Goal: Task Accomplishment & Management: Use online tool/utility

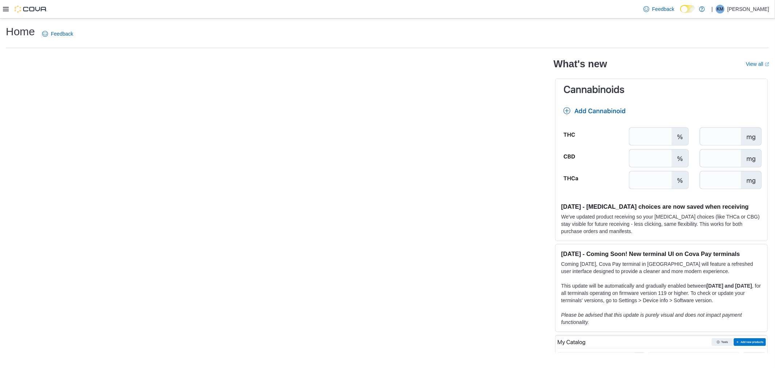
click at [8, 9] on icon at bounding box center [6, 9] width 6 height 6
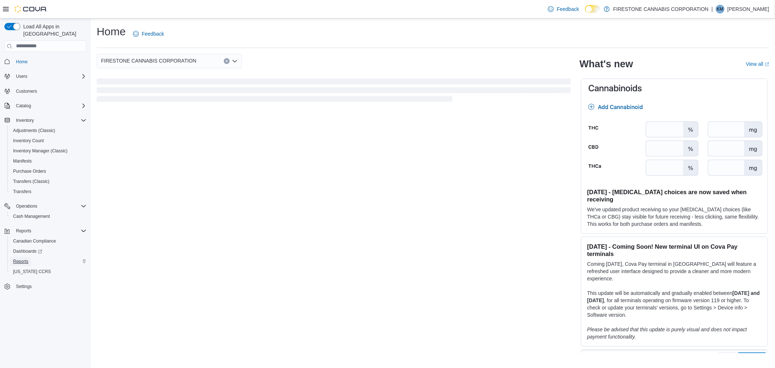
click at [21, 258] on span "Reports" at bounding box center [20, 261] width 15 height 6
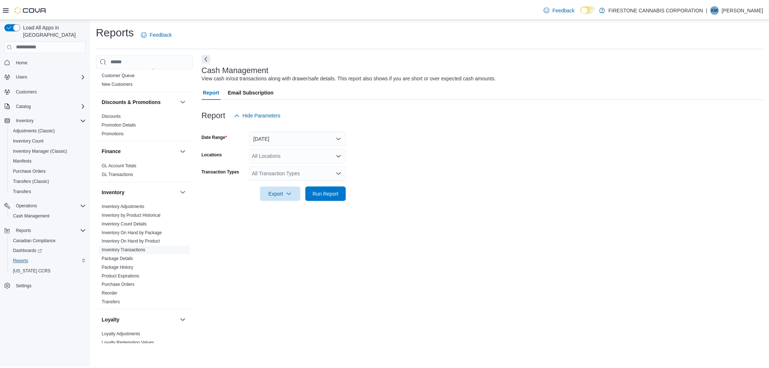
scroll to position [121, 0]
click at [135, 238] on link "Inventory On Hand by Product" at bounding box center [132, 238] width 59 height 5
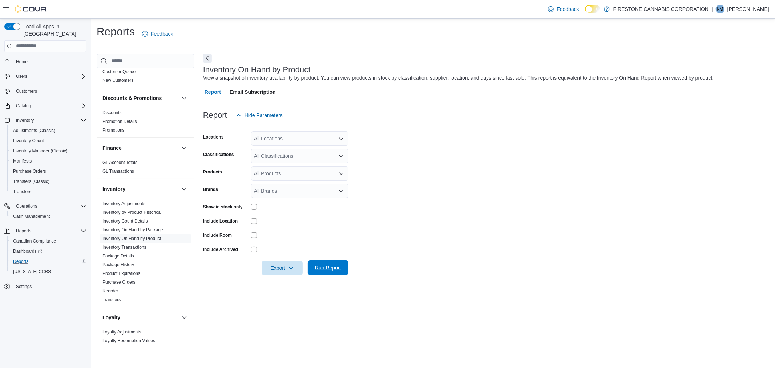
click at [322, 268] on span "Run Report" at bounding box center [328, 267] width 26 height 7
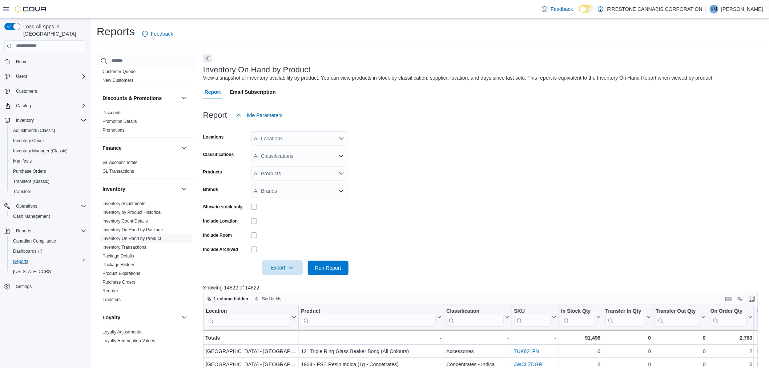
click at [278, 267] on span "Export" at bounding box center [282, 267] width 32 height 15
click at [285, 281] on span "Export to Excel" at bounding box center [283, 282] width 33 height 6
